Goal: Find contact information: Find contact information

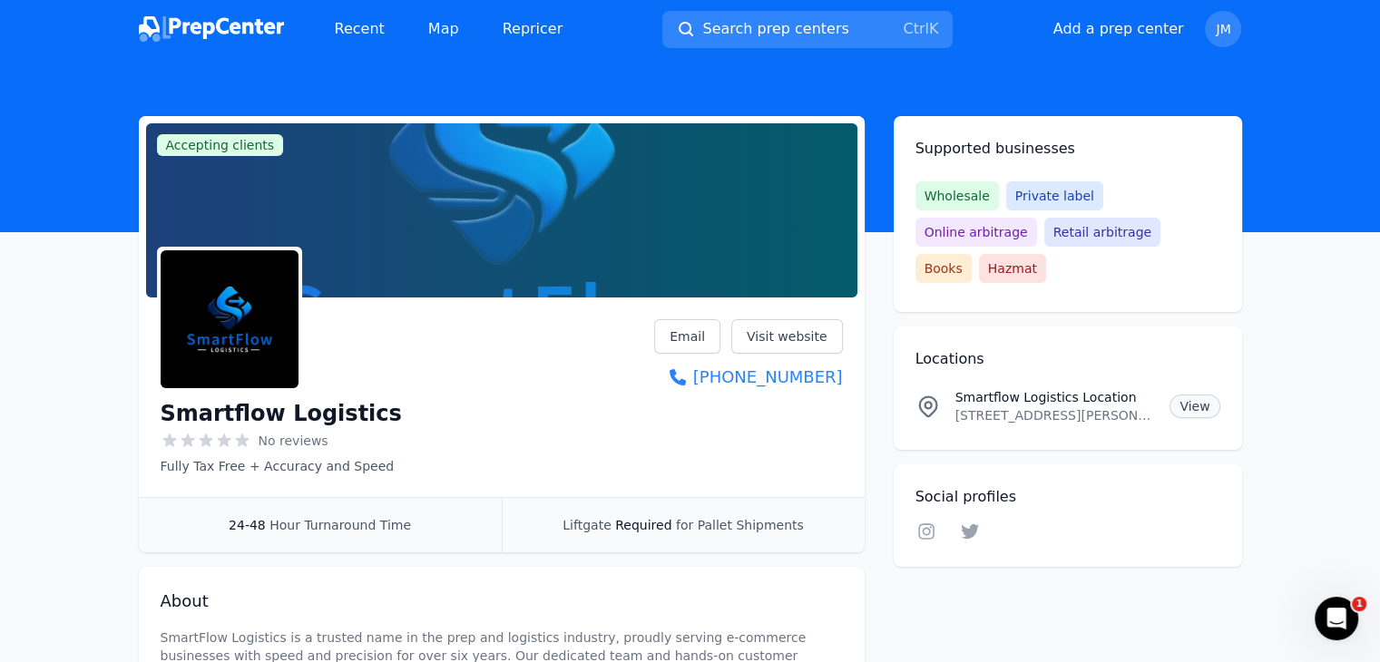
click at [1195, 395] on link "View" at bounding box center [1194, 407] width 50 height 24
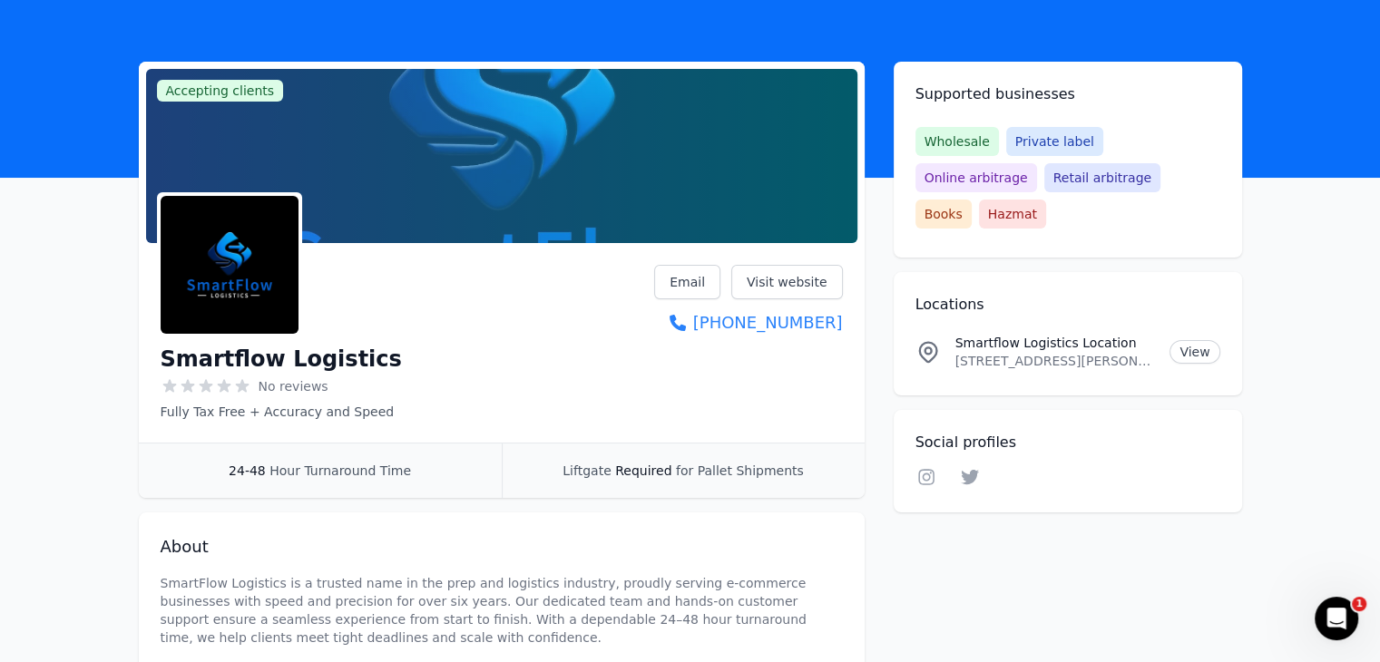
scroll to position [36, 0]
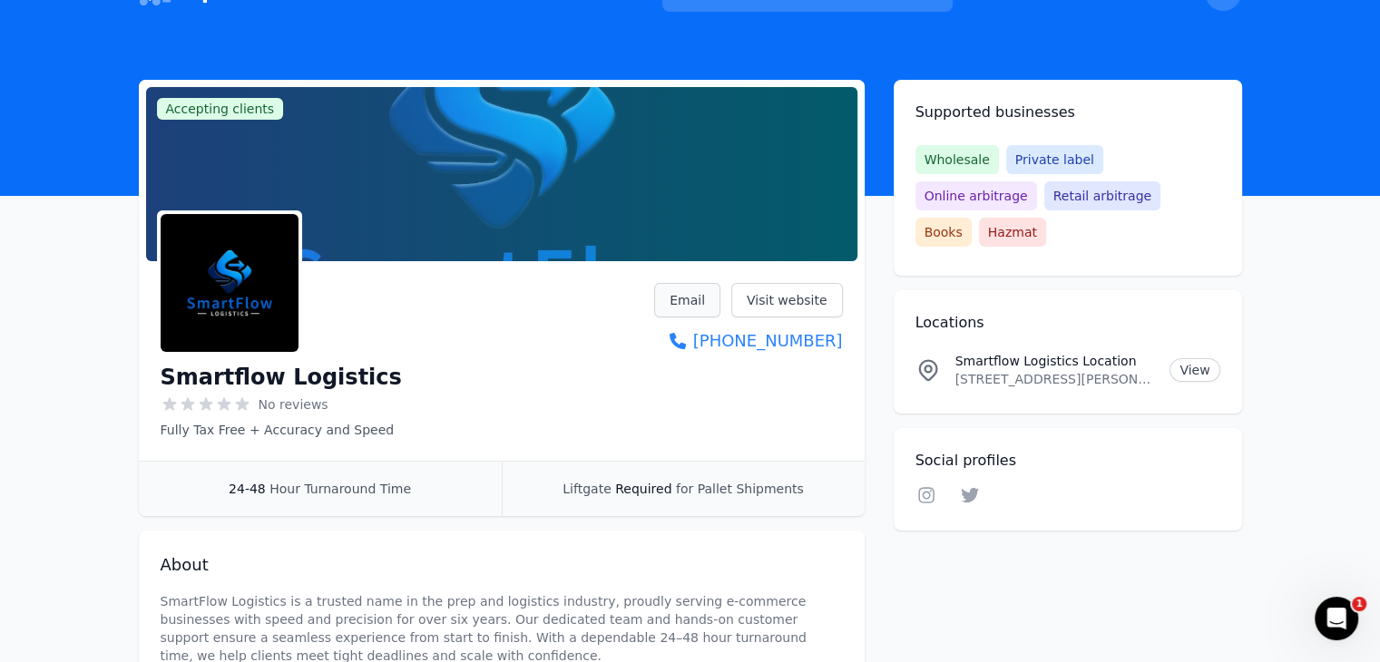
click at [697, 303] on link "Email" at bounding box center [687, 300] width 66 height 34
click at [1338, 613] on icon "Open Intercom Messenger" at bounding box center [1337, 619] width 30 height 30
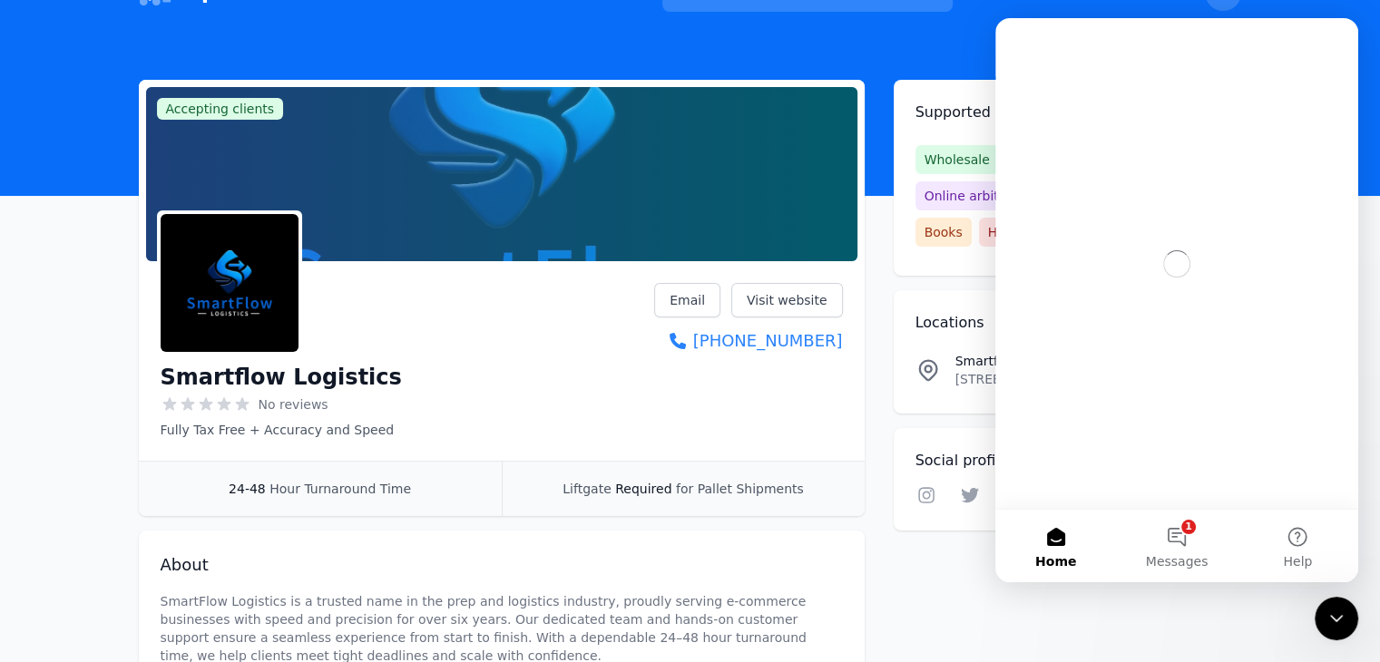
scroll to position [0, 0]
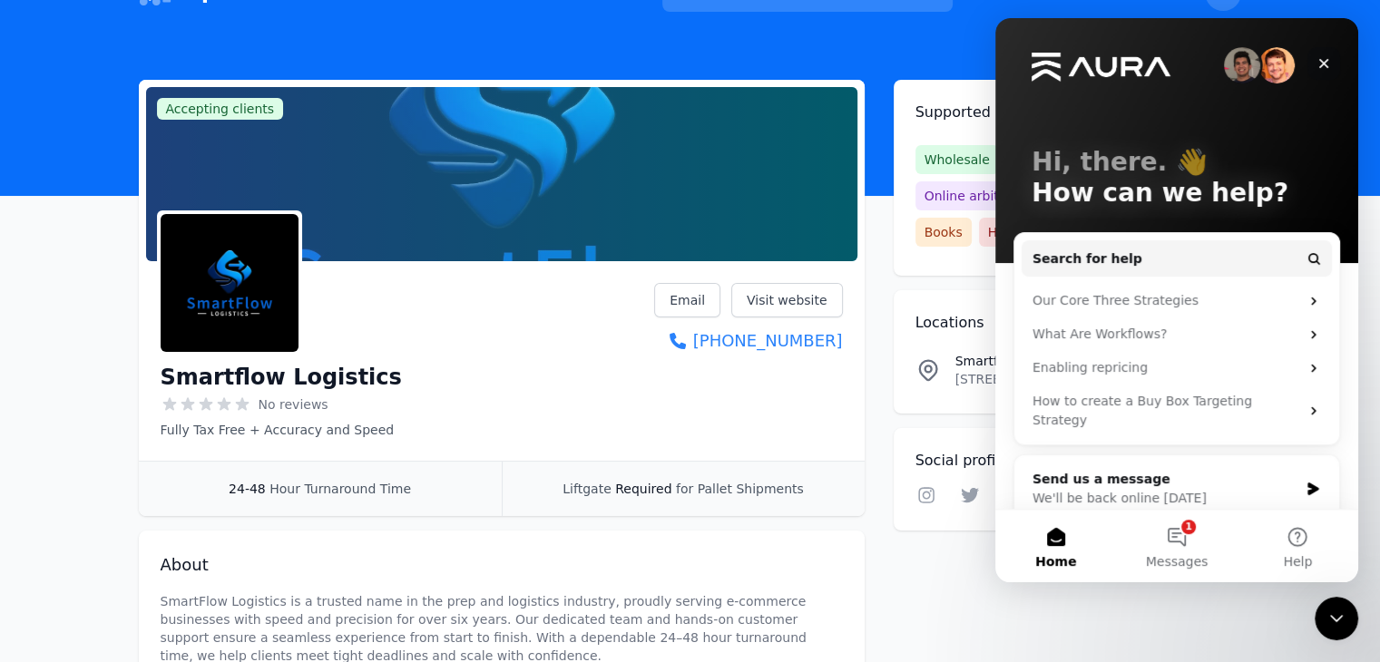
click at [1328, 63] on icon "Close" at bounding box center [1323, 63] width 15 height 15
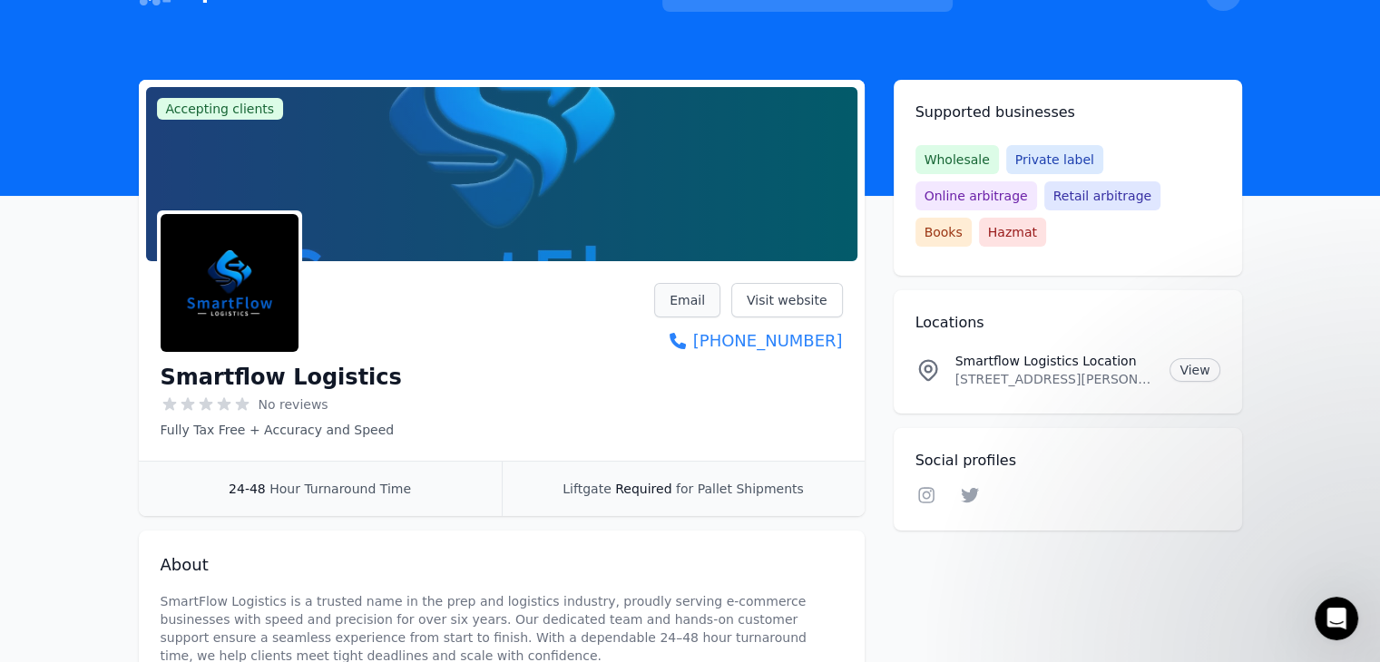
click at [707, 301] on link "Email" at bounding box center [687, 300] width 66 height 34
